Goal: Transaction & Acquisition: Subscribe to service/newsletter

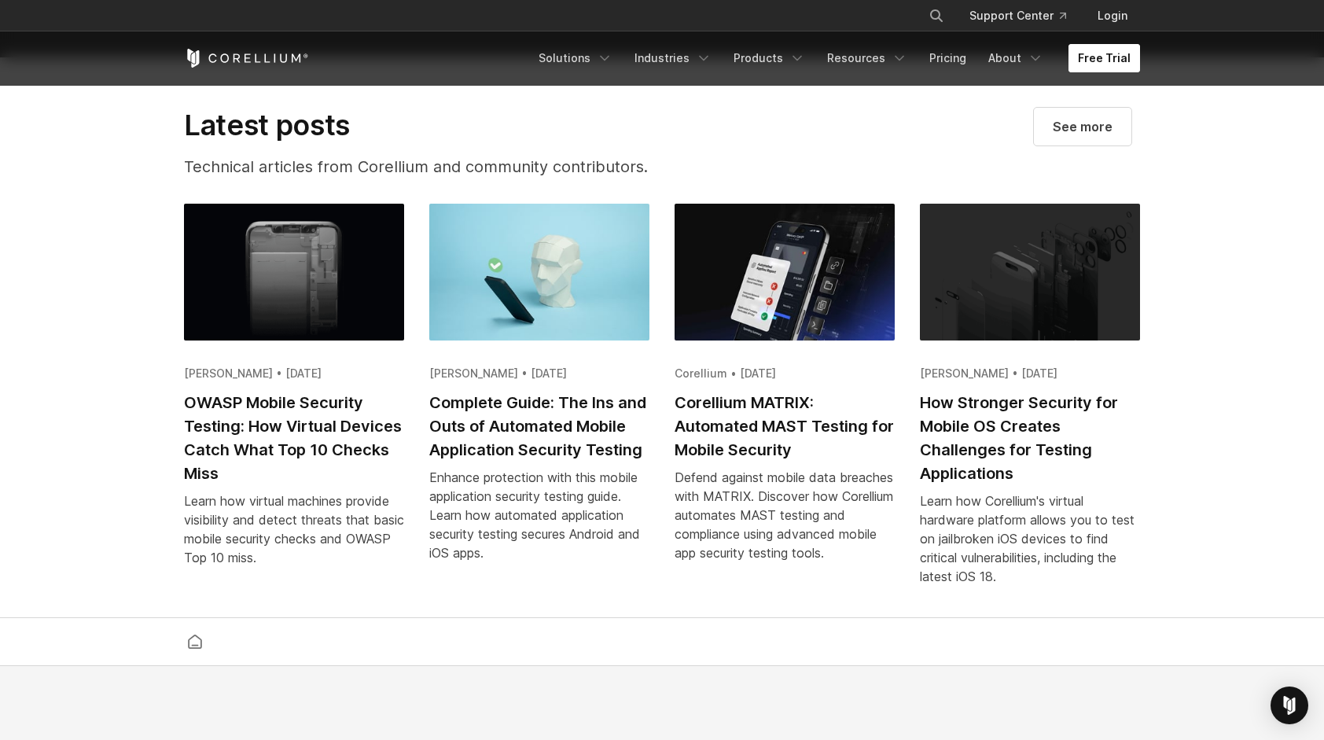
click at [1099, 69] on link "Free Trial" at bounding box center [1105, 58] width 72 height 28
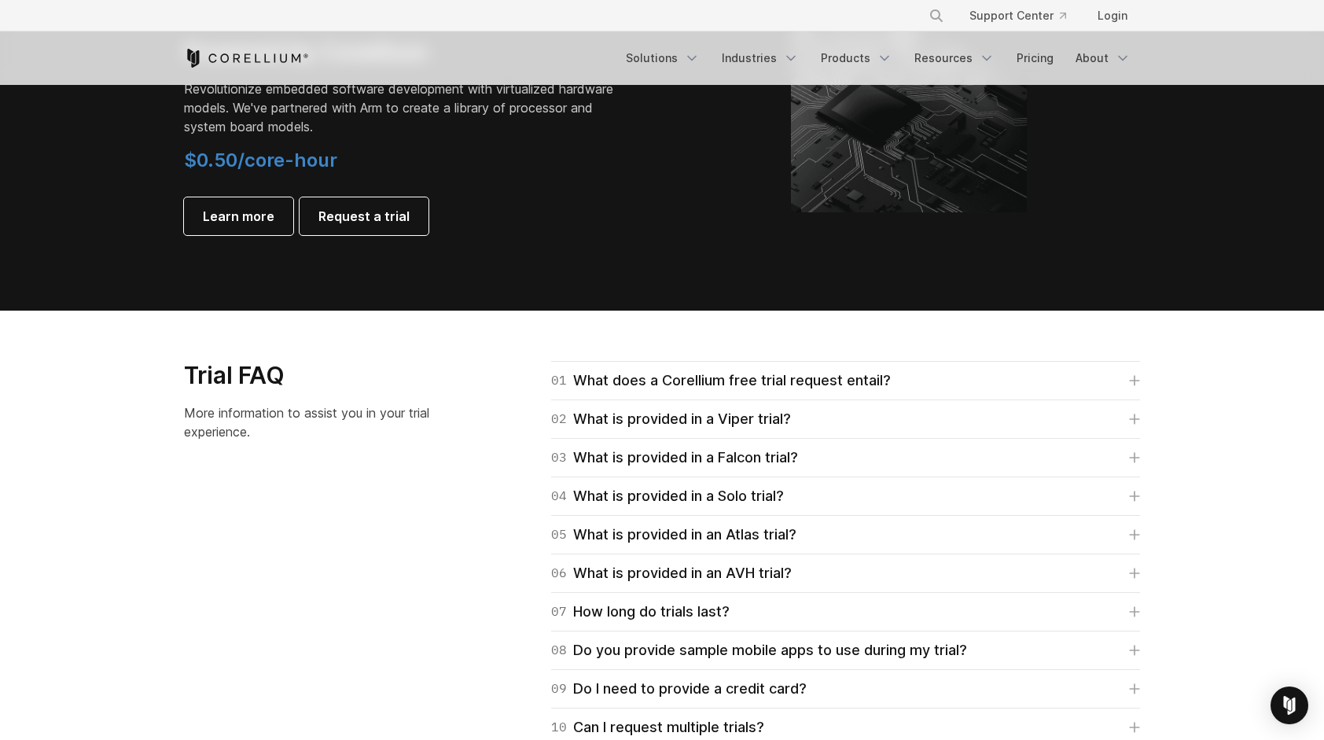
scroll to position [2706, 0]
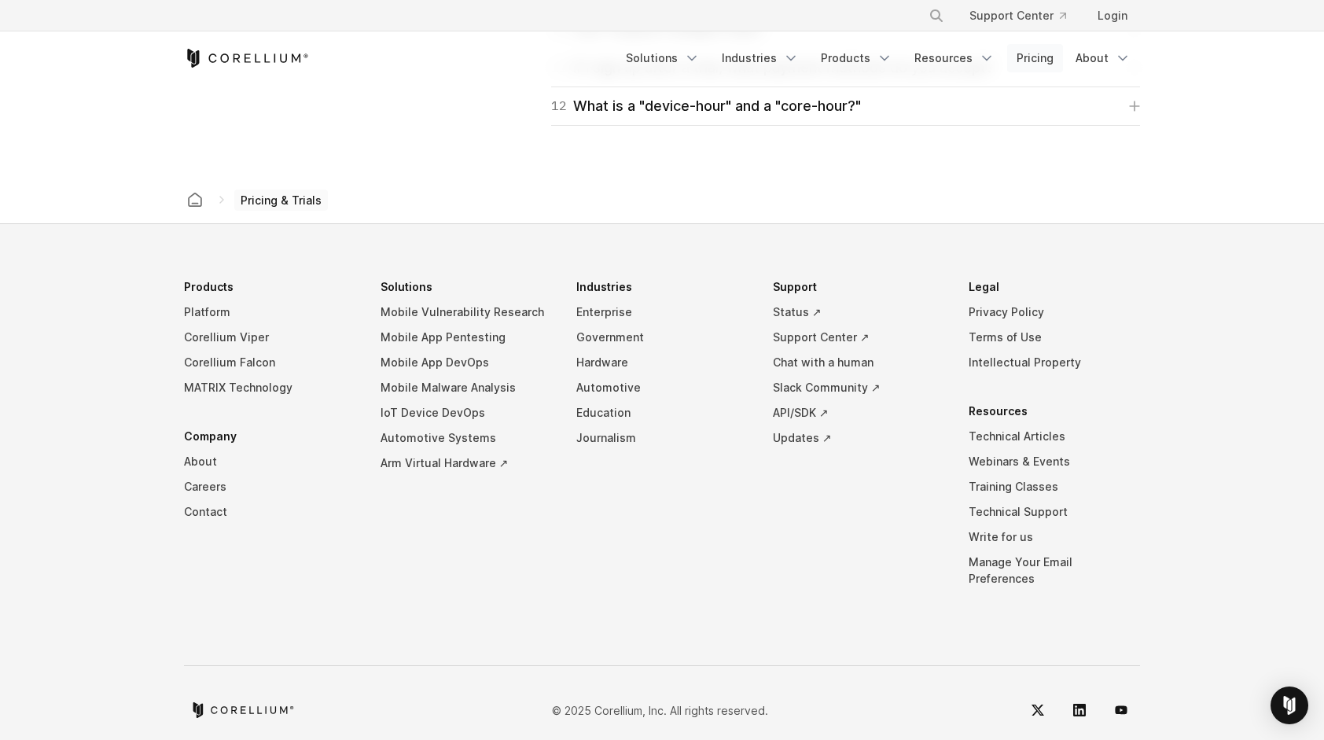
click at [1037, 48] on link "Pricing" at bounding box center [1035, 58] width 56 height 28
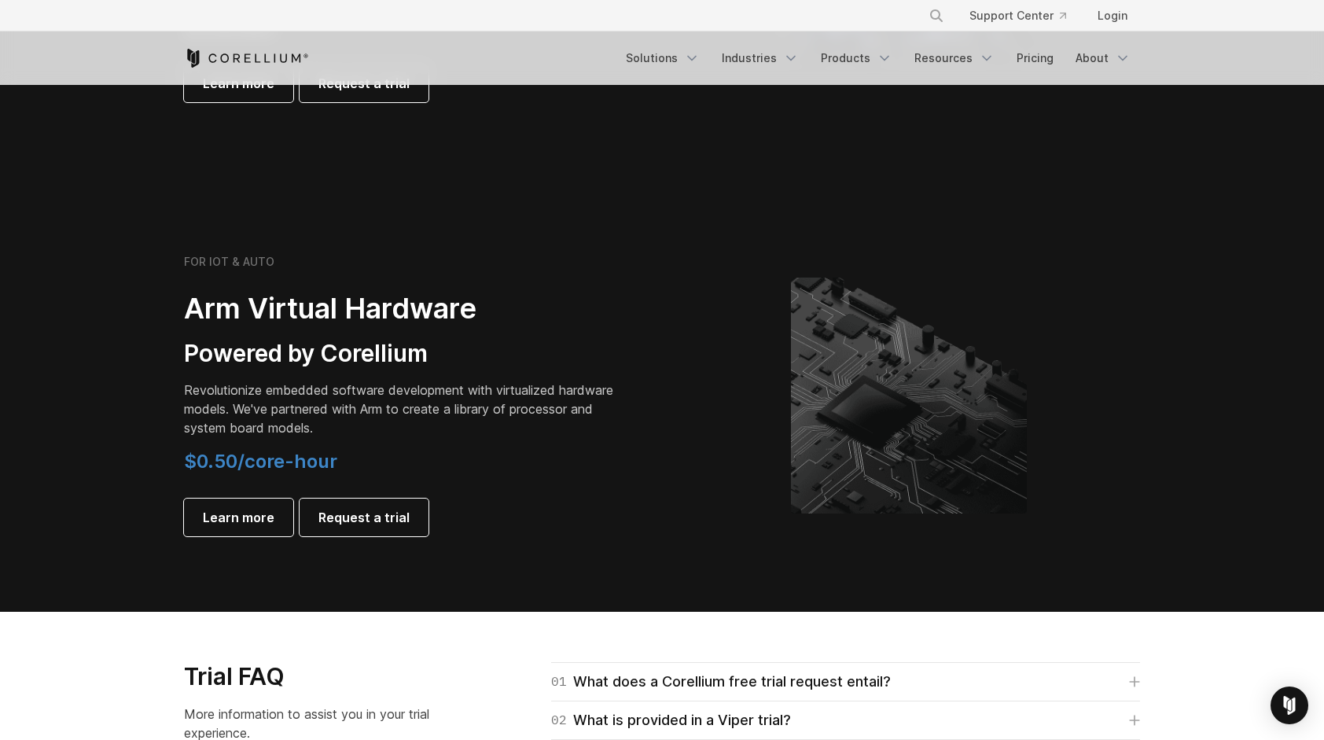
scroll to position [1685, 0]
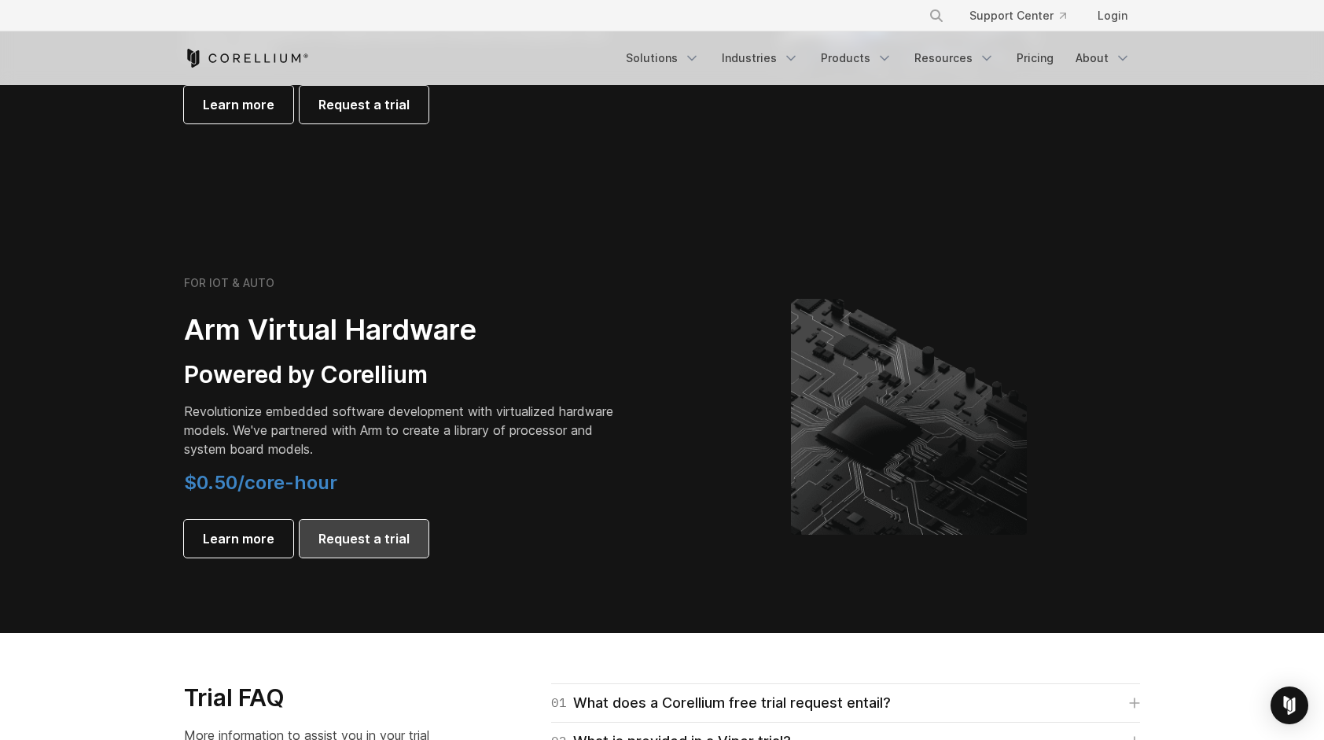
click at [307, 546] on link "Request a trial" at bounding box center [364, 539] width 129 height 38
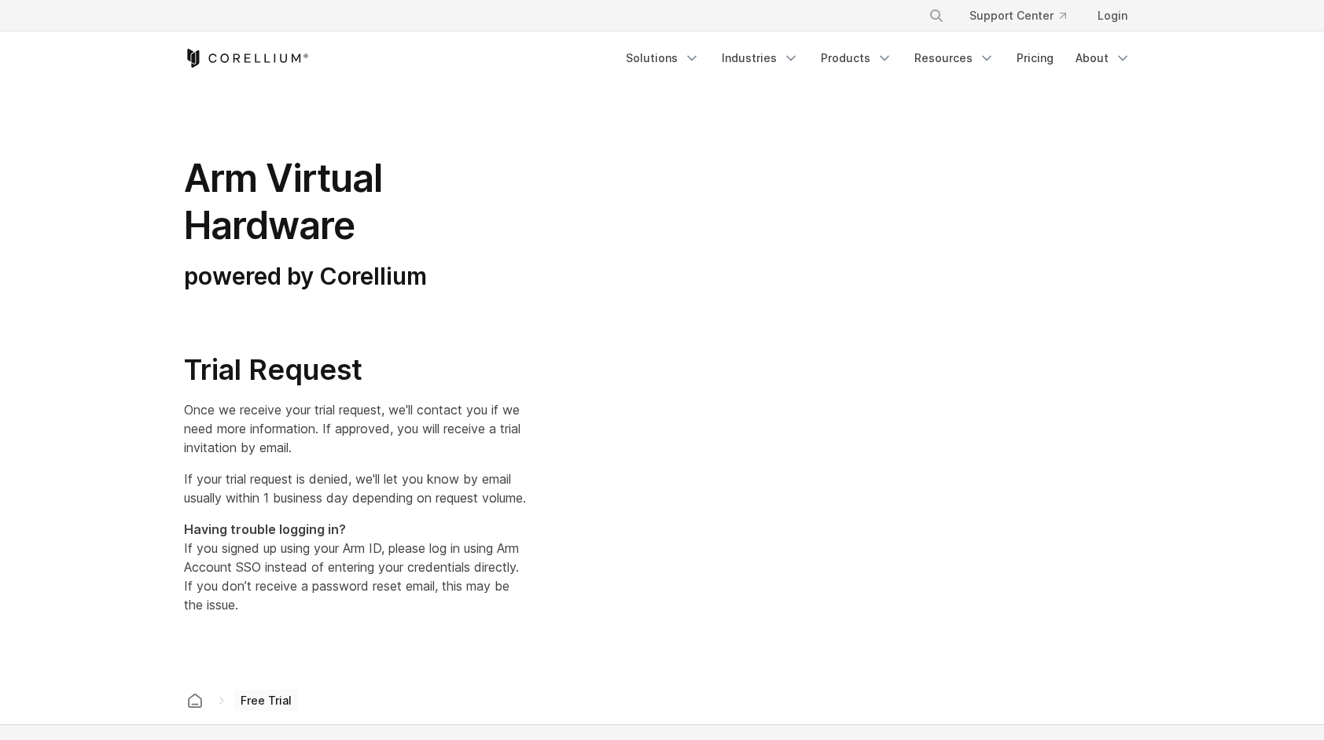
select select "**"
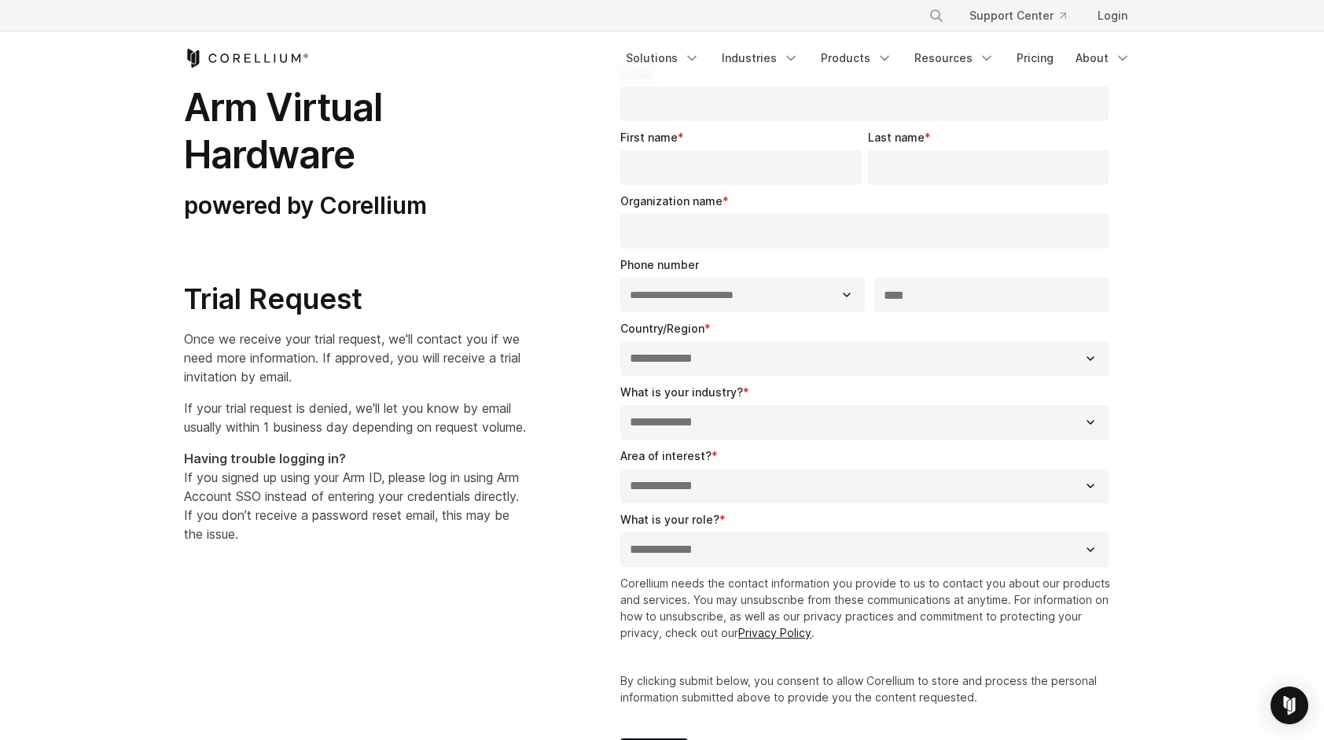
scroll to position [53, 0]
